Goal: Task Accomplishment & Management: Manage account settings

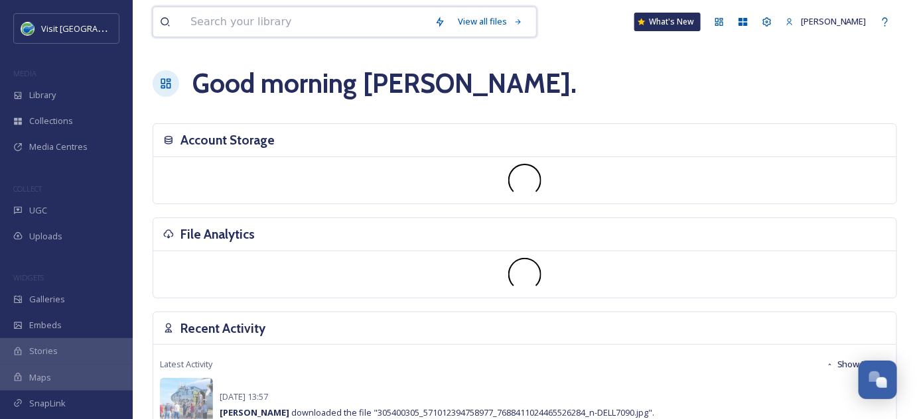
click at [273, 23] on input at bounding box center [306, 21] width 244 height 29
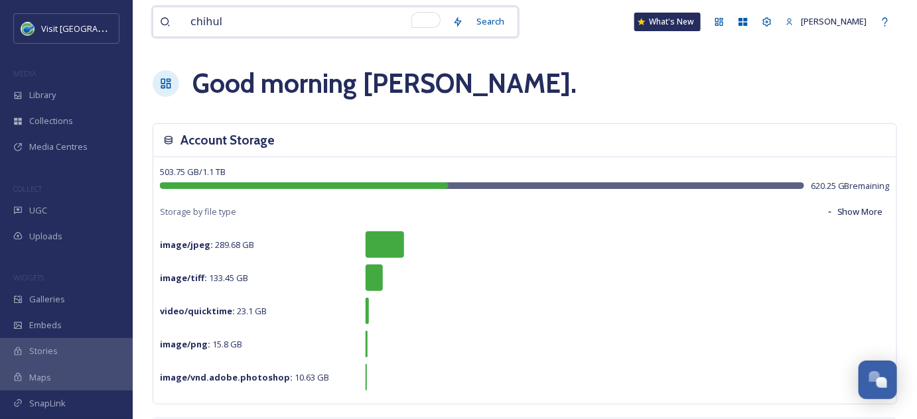
type input "chihuly"
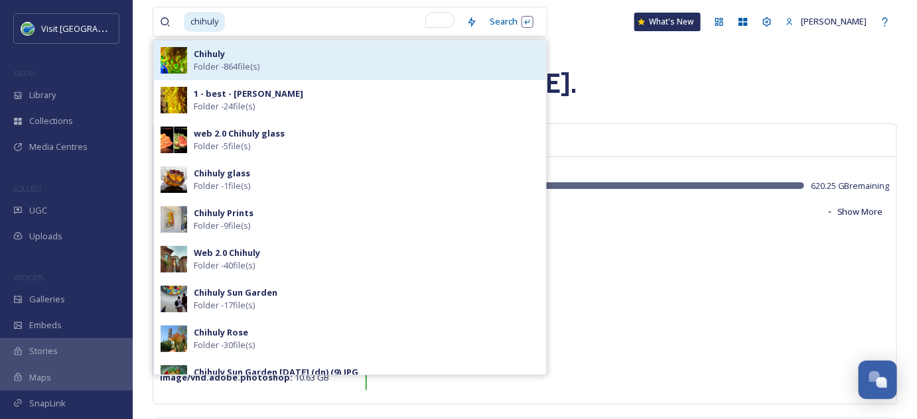
click at [226, 56] on div "[PERSON_NAME] - 864 file(s)" at bounding box center [367, 60] width 346 height 25
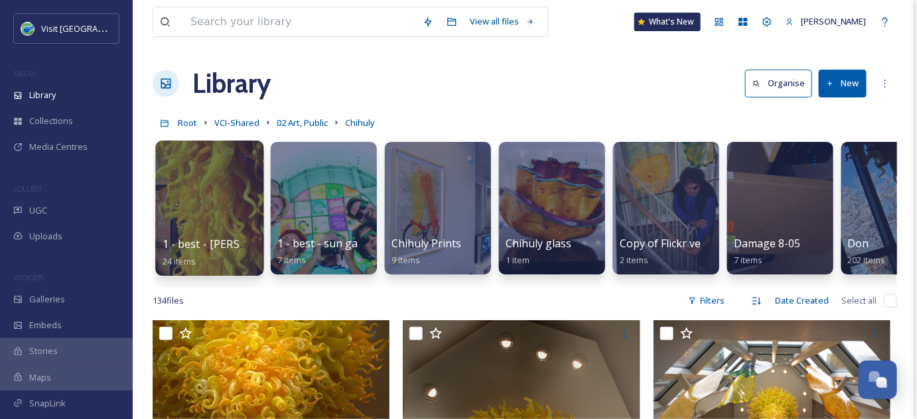
click at [206, 188] on div at bounding box center [209, 208] width 108 height 135
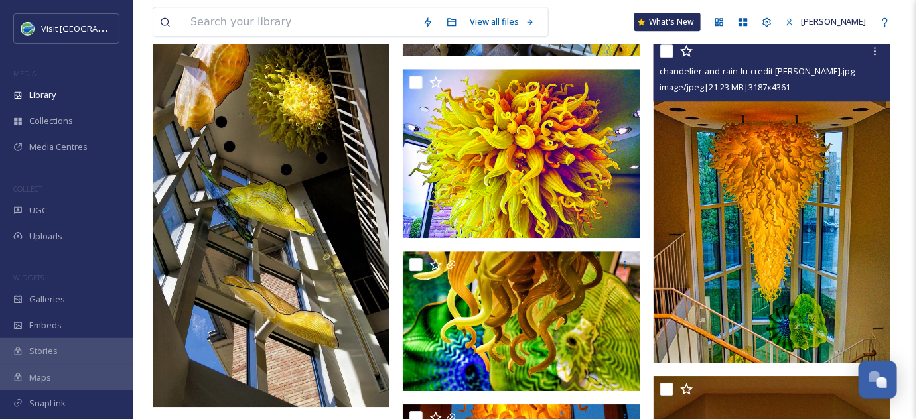
scroll to position [1181, 0]
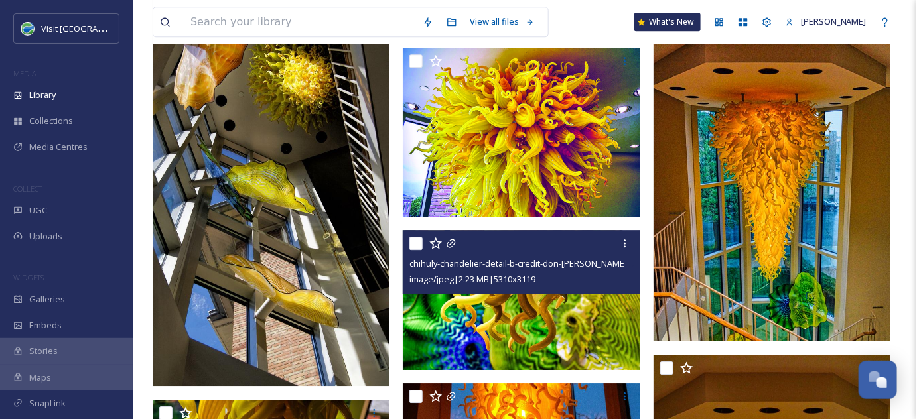
click at [415, 241] on input "checkbox" at bounding box center [415, 243] width 13 height 13
checkbox input "true"
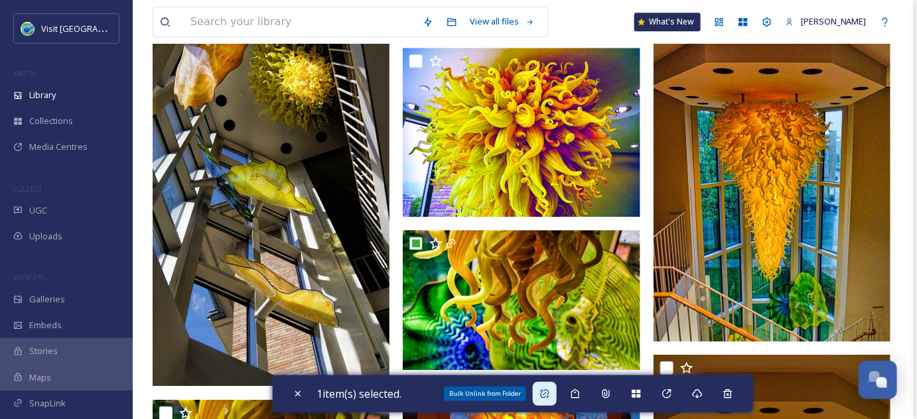
click at [547, 391] on icon at bounding box center [544, 394] width 11 height 11
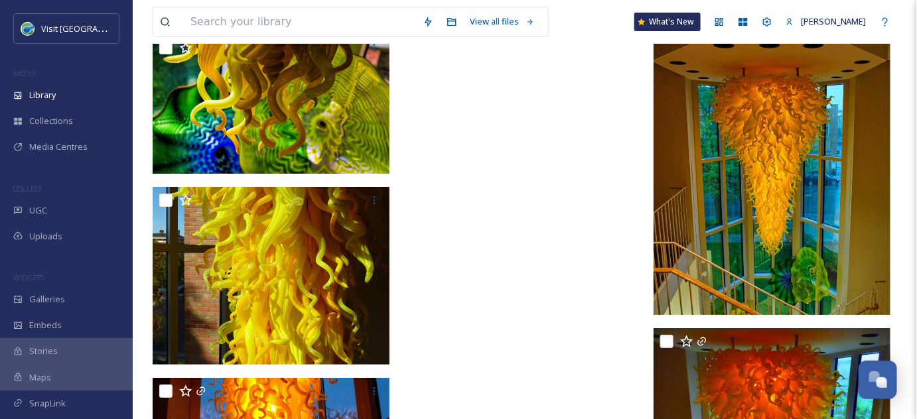
scroll to position [1447, 0]
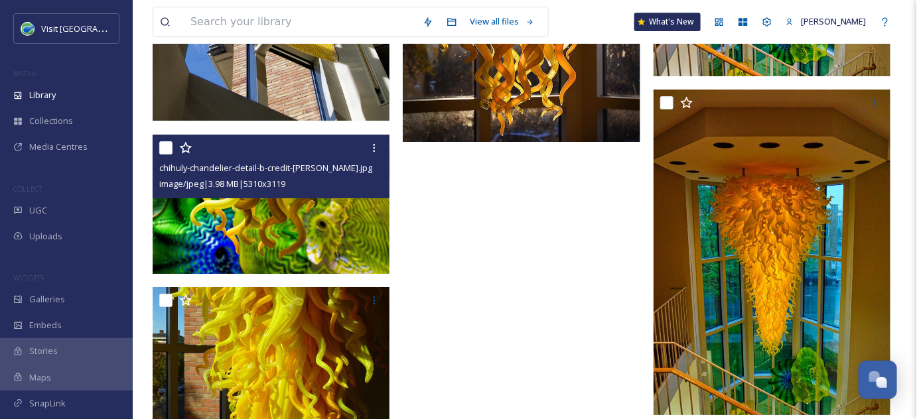
click at [166, 146] on input "checkbox" at bounding box center [165, 147] width 13 height 13
checkbox input "true"
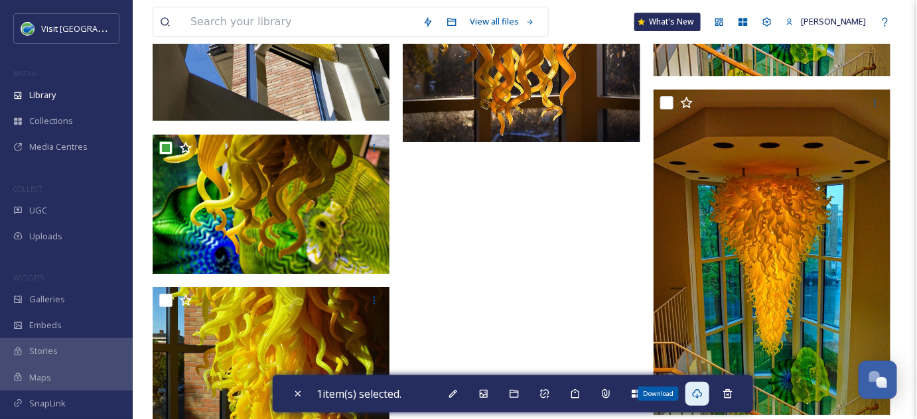
click at [702, 397] on icon at bounding box center [697, 394] width 11 height 11
